Goal: Find specific page/section: Find specific page/section

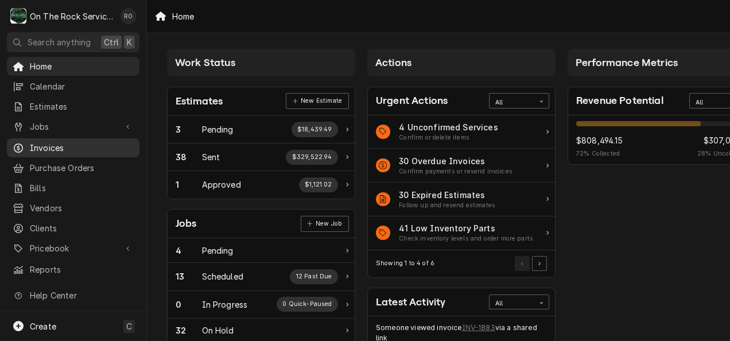
click at [61, 150] on link "Invoices" at bounding box center [73, 147] width 132 height 19
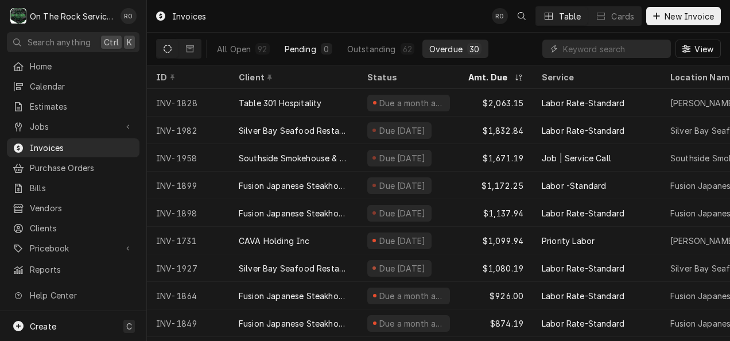
click at [315, 49] on button "Pending 0" at bounding box center [308, 49] width 61 height 18
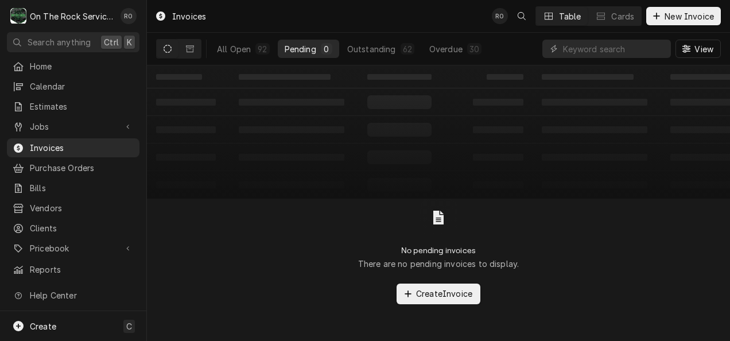
click at [304, 49] on div "Pending" at bounding box center [300, 49] width 32 height 12
click at [192, 46] on icon "Dynamic Content Wrapper" at bounding box center [190, 49] width 8 height 8
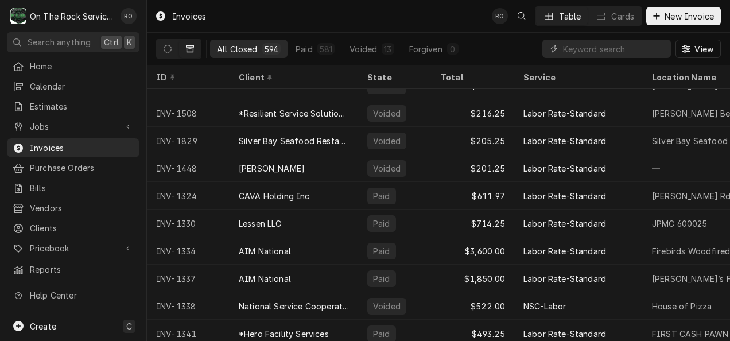
scroll to position [235, 0]
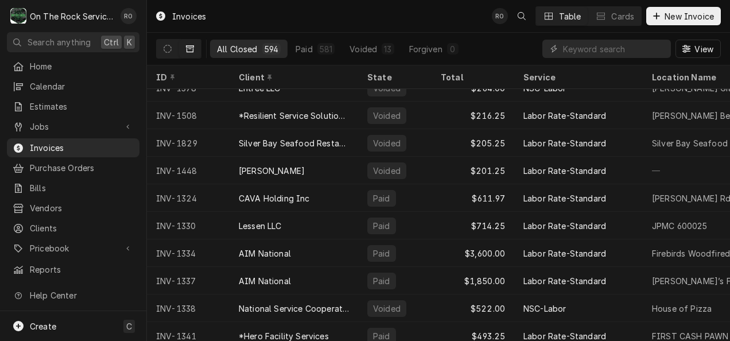
click at [583, 38] on div "View" at bounding box center [631, 49] width 178 height 32
click at [583, 50] on input "Dynamic Content Wrapper" at bounding box center [614, 49] width 102 height 18
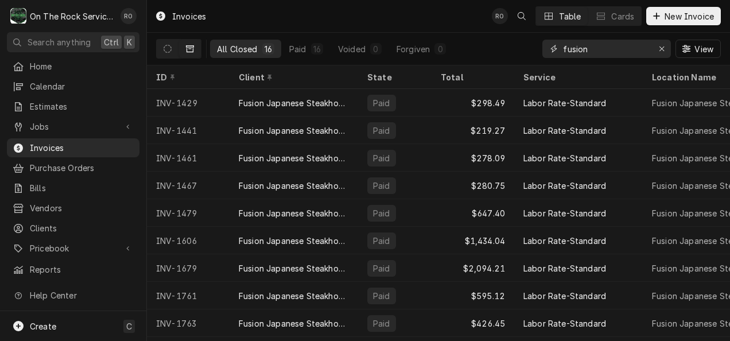
type input "fusion"
